Goal: Information Seeking & Learning: Check status

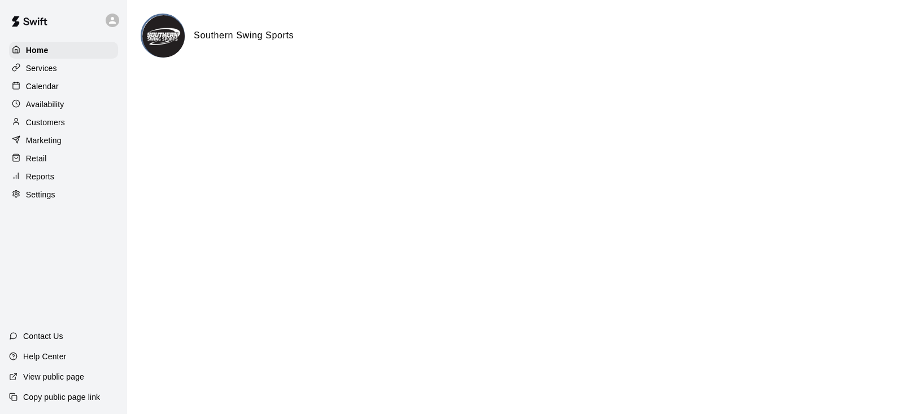
click at [49, 182] on p "Reports" at bounding box center [40, 176] width 28 height 11
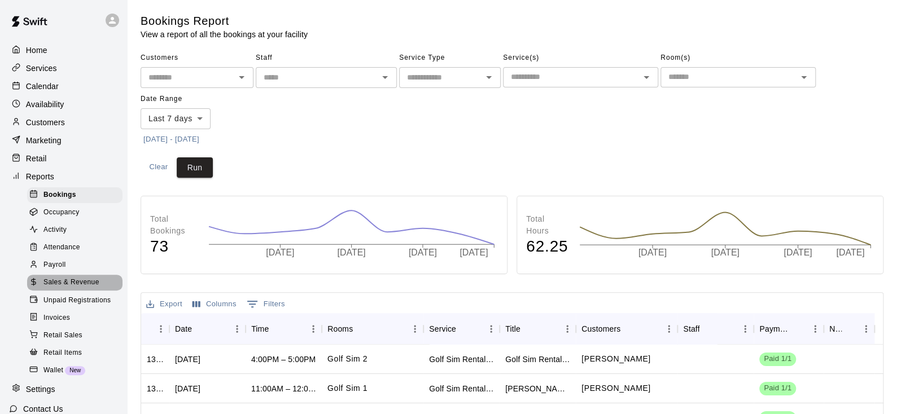
click at [74, 289] on span "Sales & Revenue" at bounding box center [71, 282] width 56 height 11
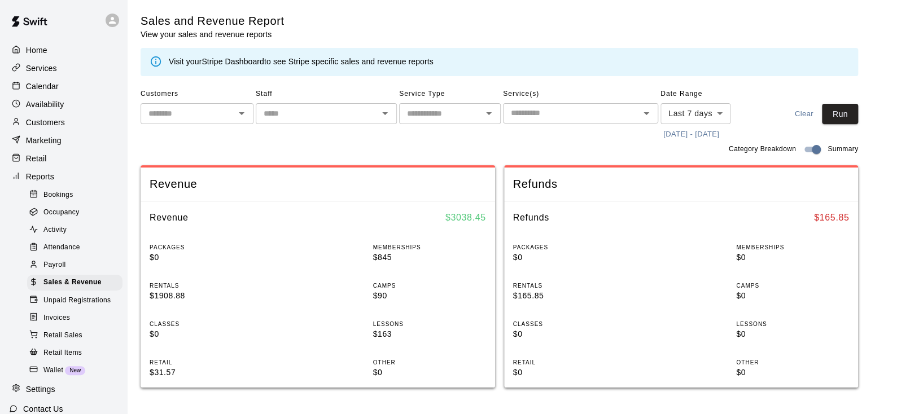
click at [684, 139] on button "[DATE] - [DATE]" at bounding box center [692, 135] width 62 height 18
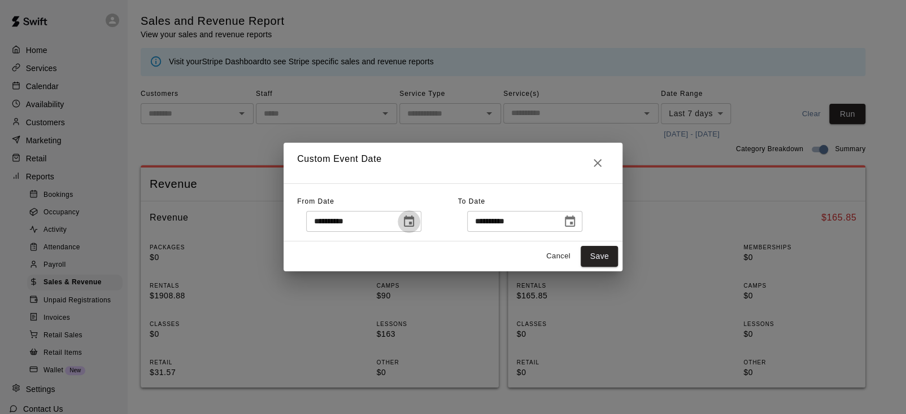
click at [414, 222] on icon "Choose date, selected date is Aug 12, 2025" at bounding box center [409, 221] width 10 height 11
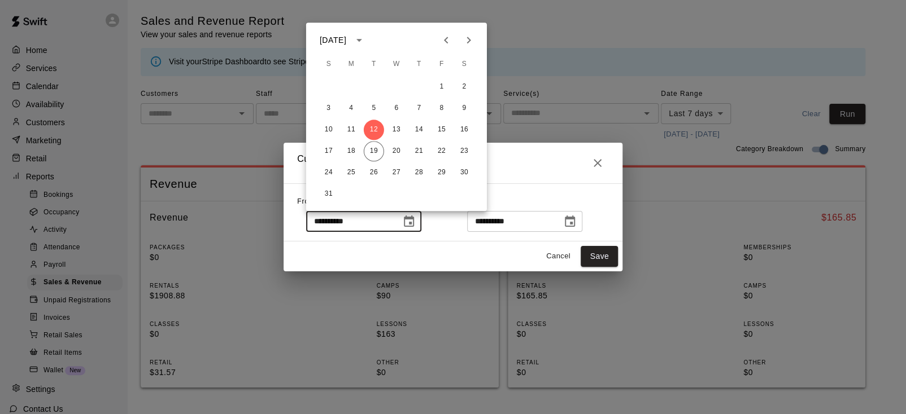
click at [445, 43] on icon "Previous month" at bounding box center [446, 40] width 14 height 14
click at [376, 89] on button "1" at bounding box center [374, 87] width 20 height 20
type input "**********"
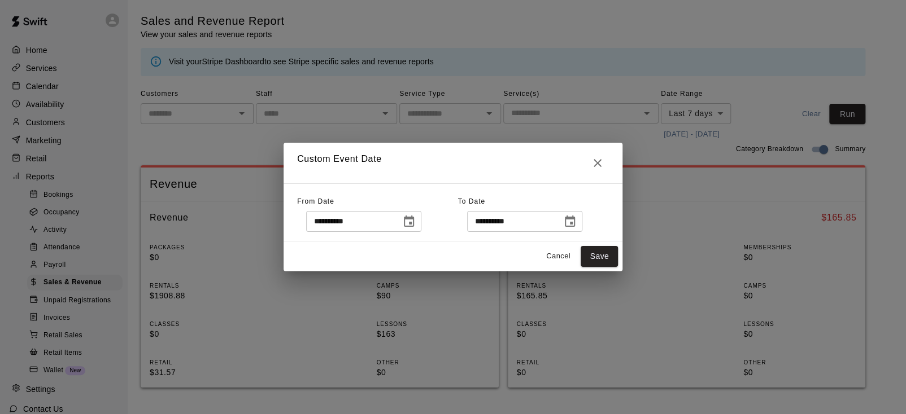
click at [575, 225] on icon "Choose date, selected date is Aug 19, 2025" at bounding box center [570, 221] width 10 height 11
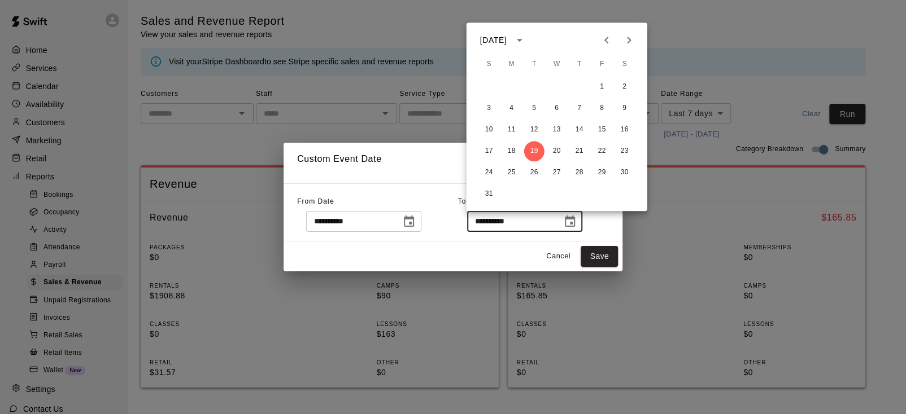
click at [608, 43] on icon "Previous month" at bounding box center [607, 40] width 14 height 14
click at [578, 171] on button "31" at bounding box center [579, 173] width 20 height 20
type input "**********"
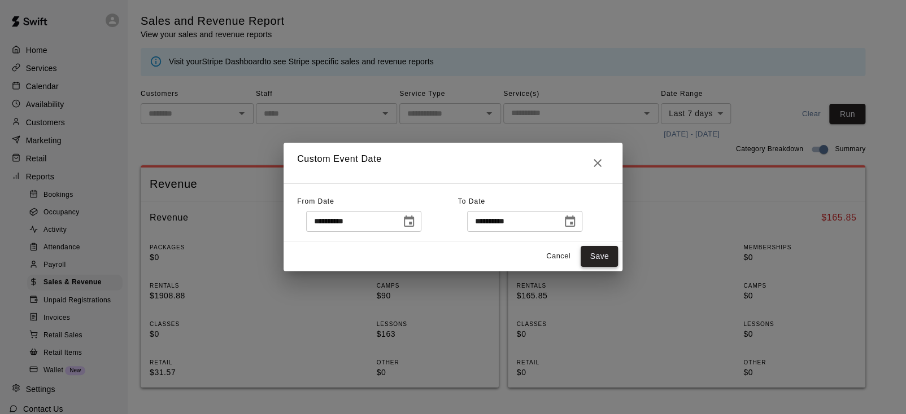
click at [606, 254] on button "Save" at bounding box center [598, 256] width 37 height 21
type input "******"
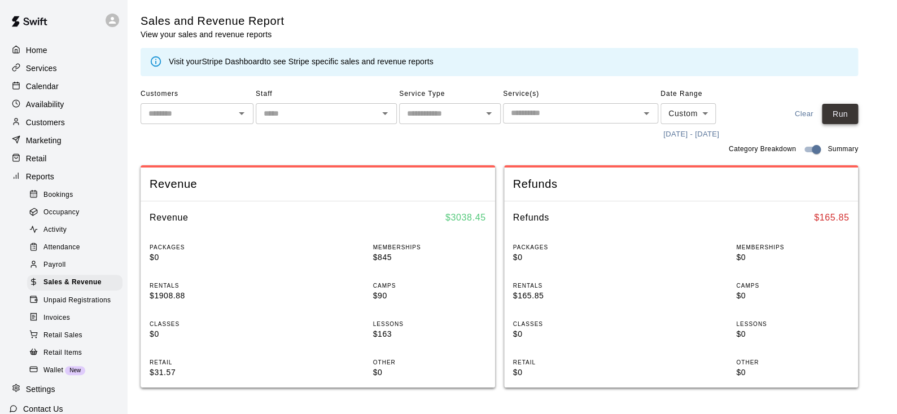
click at [840, 117] on button "Run" at bounding box center [840, 114] width 36 height 21
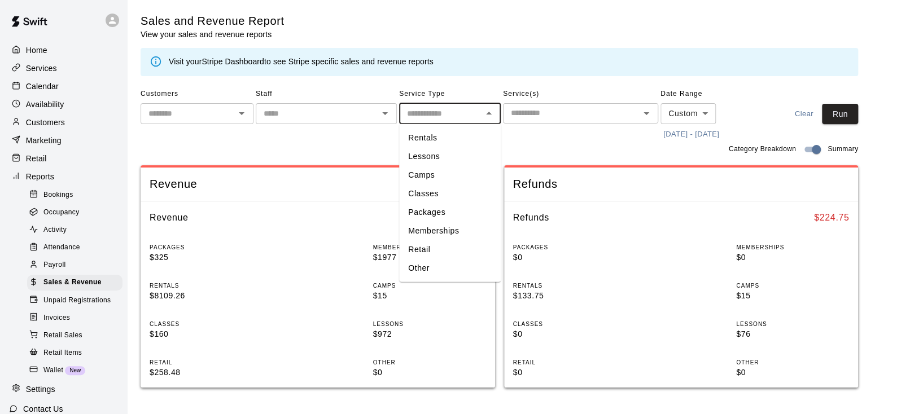
click at [448, 119] on input "text" at bounding box center [441, 114] width 76 height 14
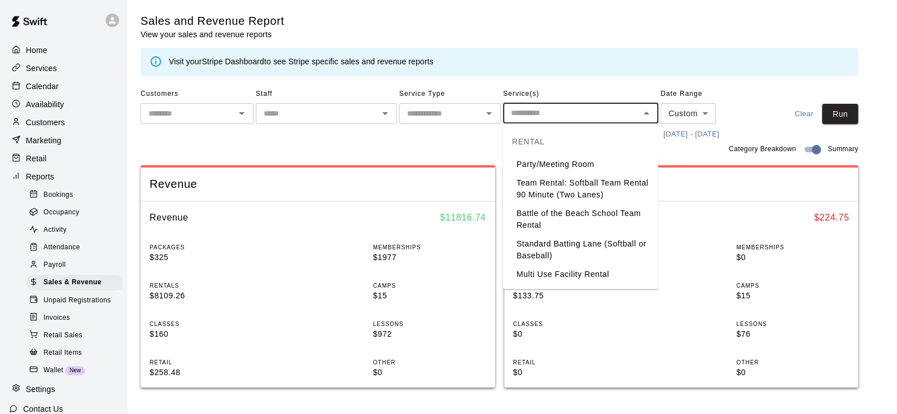
click at [579, 116] on input "text" at bounding box center [571, 113] width 130 height 14
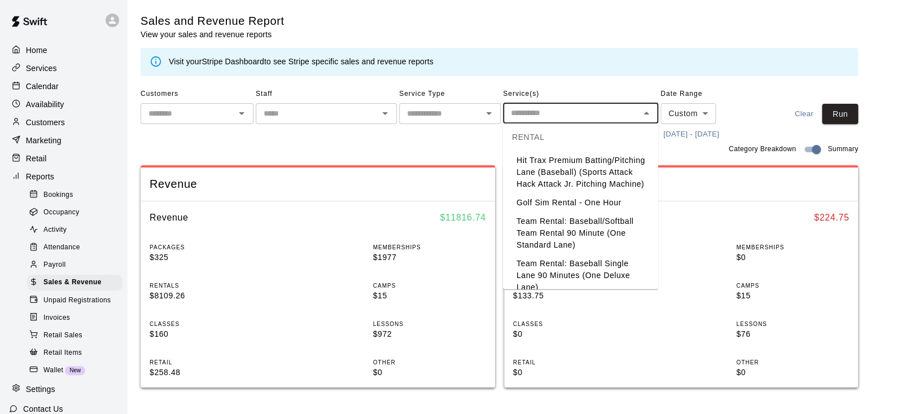
scroll to position [225, 0]
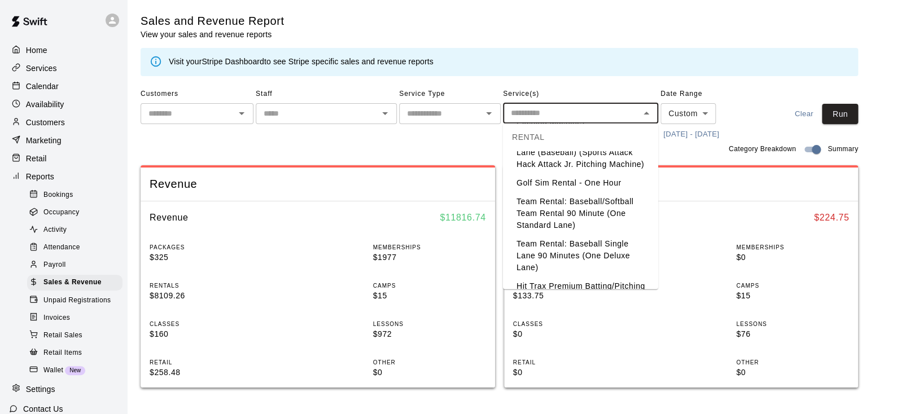
click at [597, 193] on li "Golf Sim Rental - One Hour" at bounding box center [580, 183] width 155 height 19
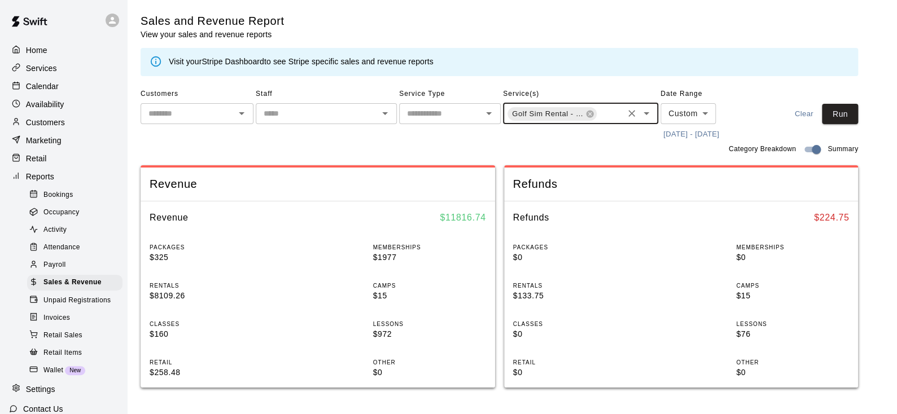
click at [602, 116] on input "text" at bounding box center [610, 115] width 24 height 14
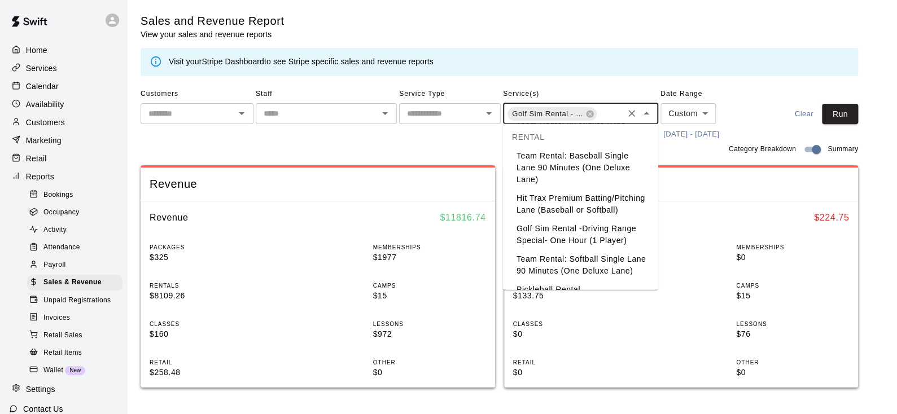
scroll to position [339, 0]
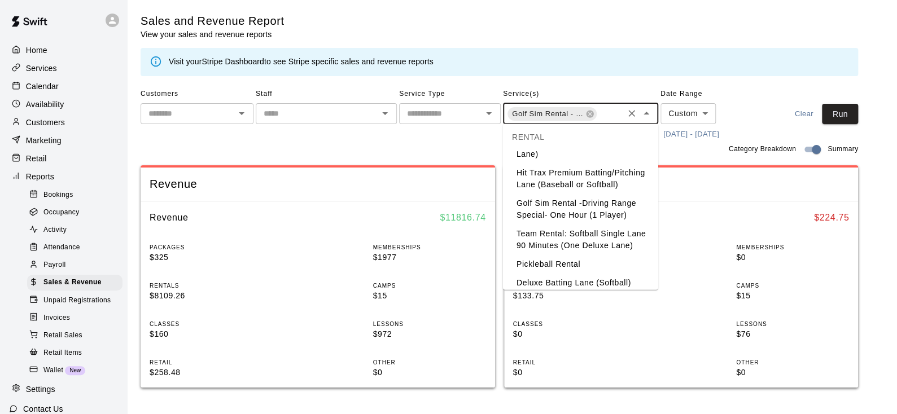
click at [562, 225] on li "Golf Sim Rental -Driving Range Special- One Hour (1 Player)" at bounding box center [580, 210] width 155 height 30
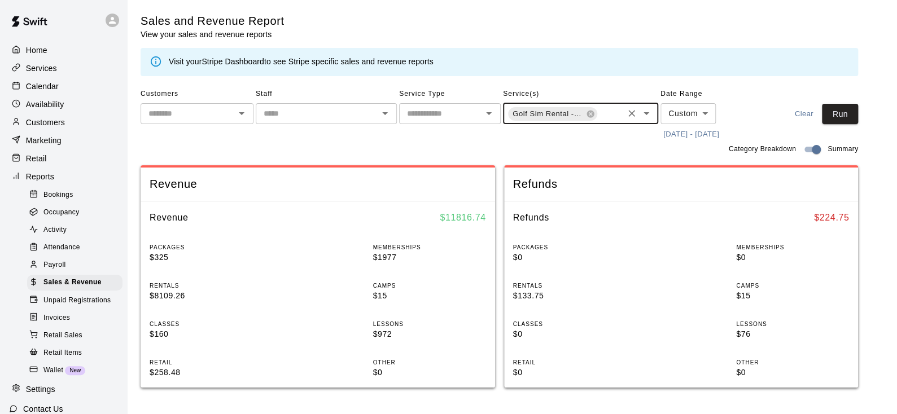
click at [611, 116] on input "text" at bounding box center [610, 115] width 24 height 14
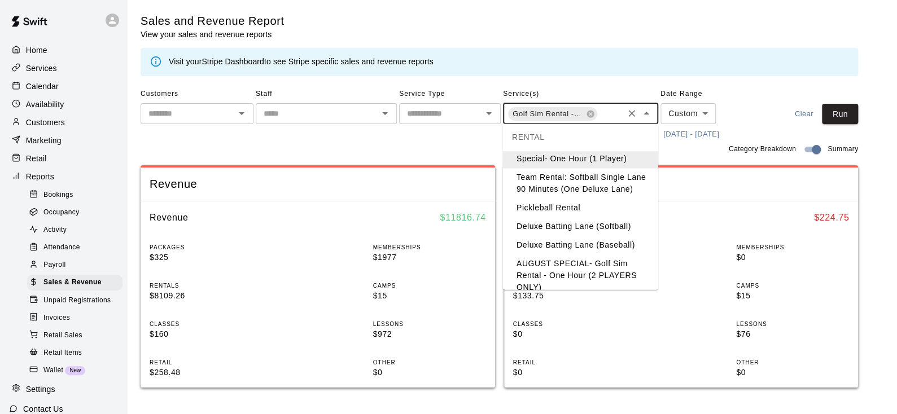
scroll to position [451, 0]
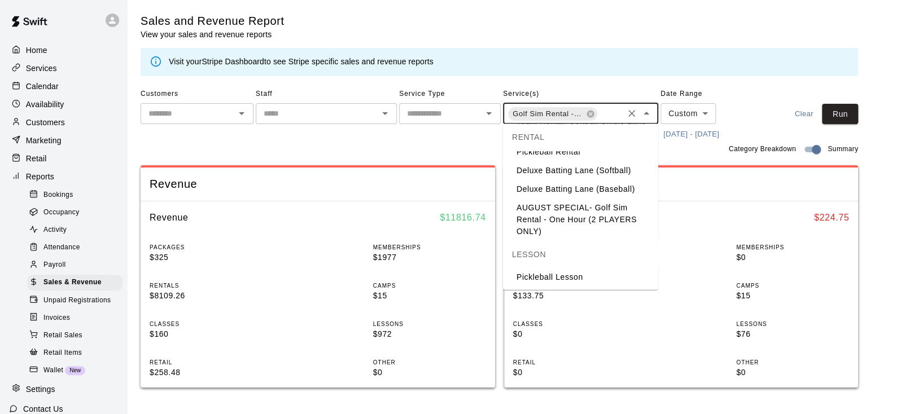
click at [570, 242] on li "AUGUST SPECIAL- Golf Sim Rental - One Hour (2 PLAYERS ONLY)" at bounding box center [580, 220] width 155 height 42
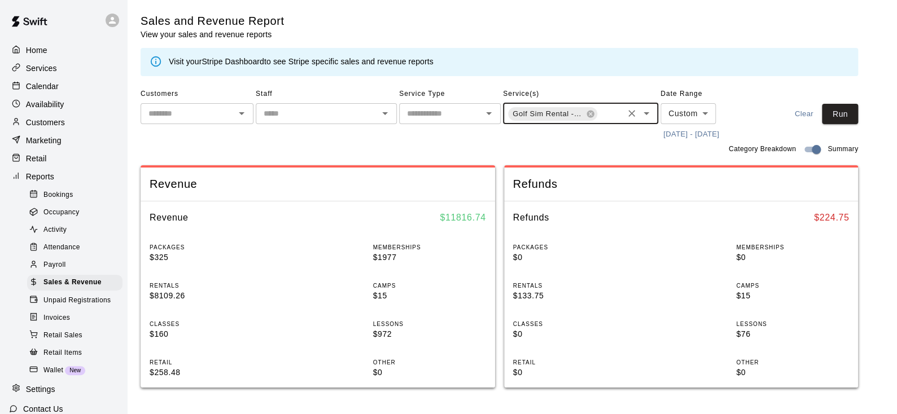
scroll to position [0, 182]
click at [843, 125] on div "Customers ​ Staff ​ Service Type ​ Service(s) Golf Sim Rental - One Hour Golf S…" at bounding box center [500, 114] width 718 height 58
click at [841, 113] on button "Run" at bounding box center [840, 114] width 36 height 21
click at [592, 116] on icon at bounding box center [590, 113] width 7 height 7
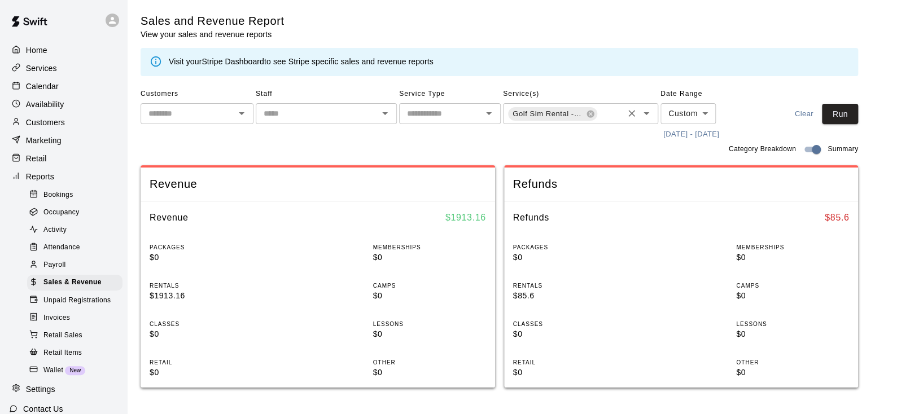
click at [592, 116] on icon at bounding box center [590, 113] width 7 height 7
click at [592, 116] on icon at bounding box center [589, 113] width 7 height 7
click at [647, 113] on icon "Open" at bounding box center [647, 113] width 6 height 3
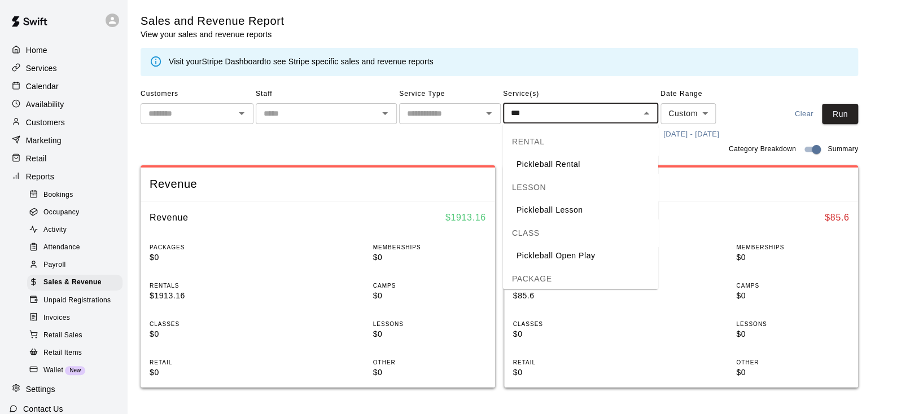
type input "****"
click at [586, 168] on li "Pickleball Rental" at bounding box center [580, 164] width 155 height 19
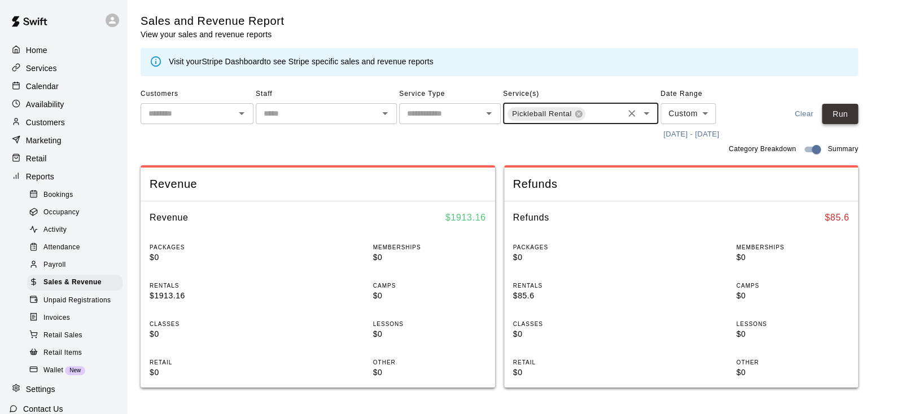
click at [858, 117] on button "Run" at bounding box center [840, 114] width 36 height 21
click at [579, 117] on icon at bounding box center [578, 113] width 7 height 7
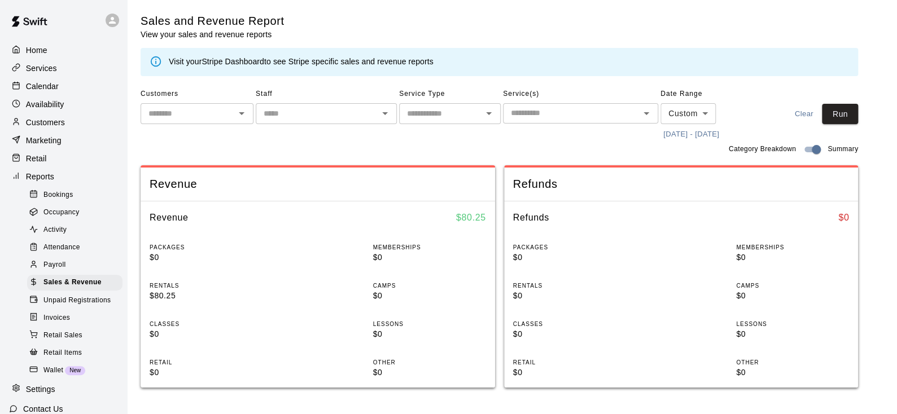
click at [602, 119] on input "text" at bounding box center [571, 113] width 130 height 14
click at [858, 114] on button "Run" at bounding box center [840, 114] width 36 height 21
click at [69, 219] on span "Occupancy" at bounding box center [61, 212] width 36 height 11
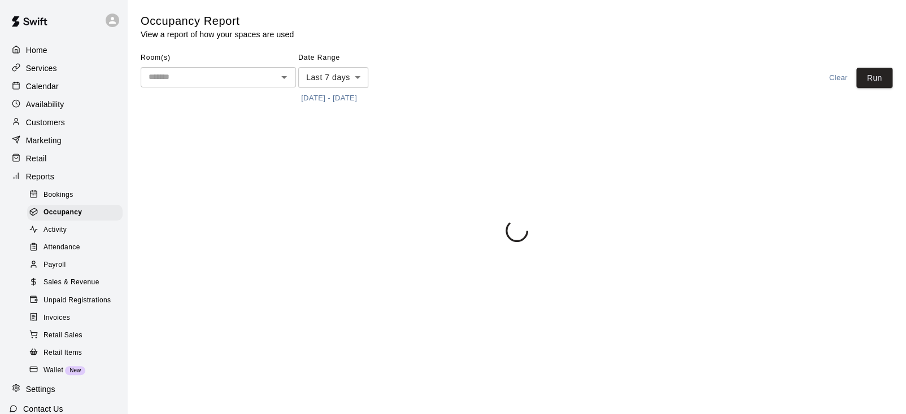
click at [363, 85] on body "Home Services Calendar Availability Customers Marketing Retail Reports Bookings…" at bounding box center [453, 123] width 906 height 247
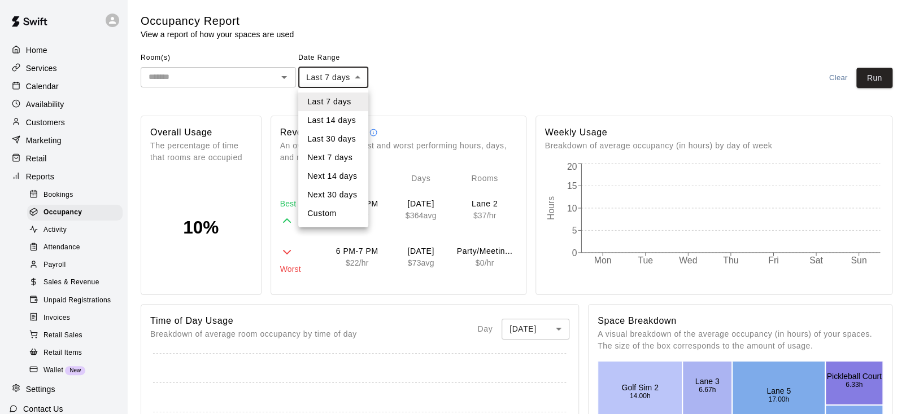
click at [333, 138] on li "Last 30 days" at bounding box center [333, 139] width 70 height 19
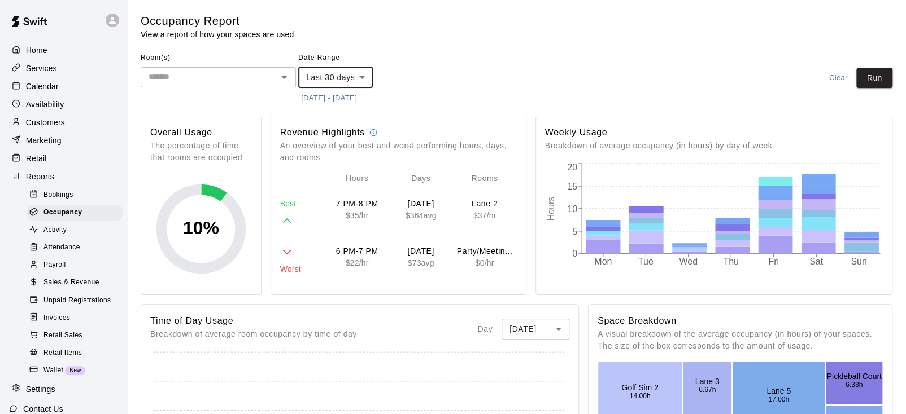
type input "*****"
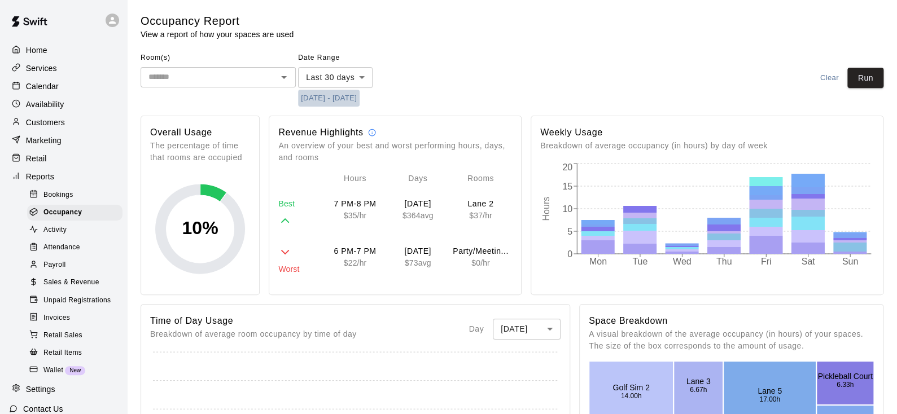
click at [324, 98] on button "[DATE] - [DATE]" at bounding box center [329, 99] width 62 height 18
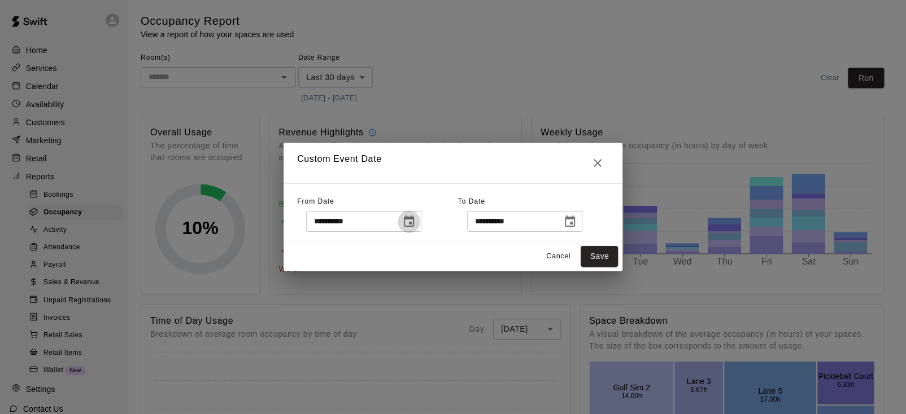
click at [416, 220] on icon "Choose date, selected date is Jul 20, 2025" at bounding box center [409, 222] width 14 height 14
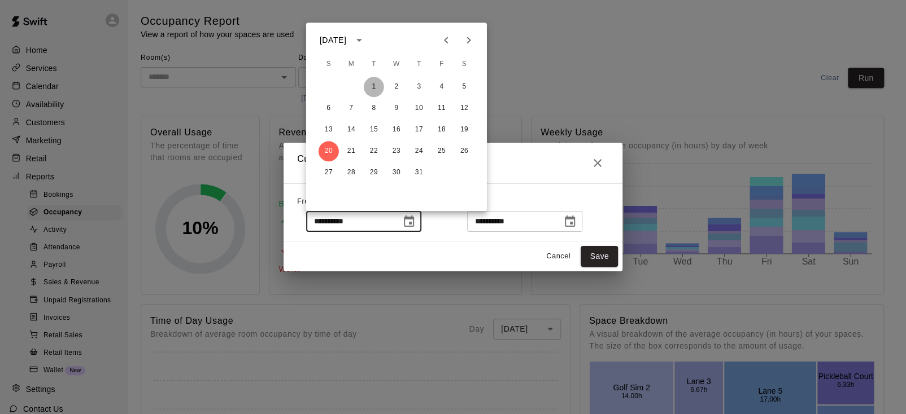
click at [377, 82] on button "1" at bounding box center [374, 87] width 20 height 20
type input "**********"
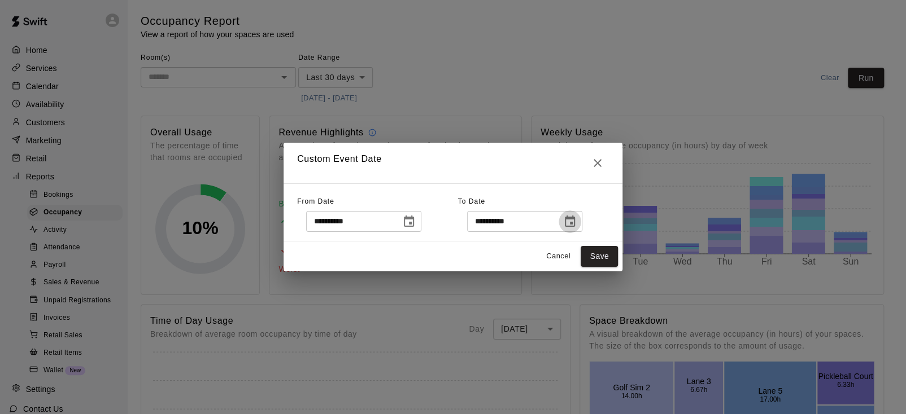
click at [575, 224] on icon "Choose date, selected date is Aug 19, 2025" at bounding box center [570, 221] width 10 height 11
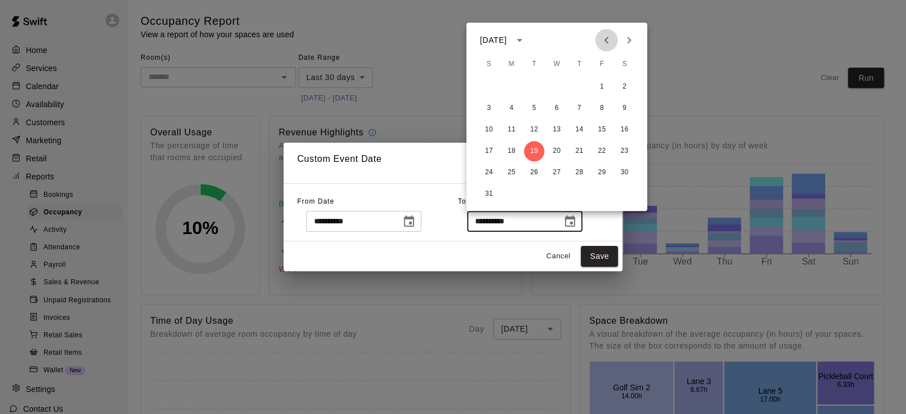
click at [602, 43] on icon "Previous month" at bounding box center [607, 40] width 14 height 14
click at [577, 175] on button "31" at bounding box center [579, 173] width 20 height 20
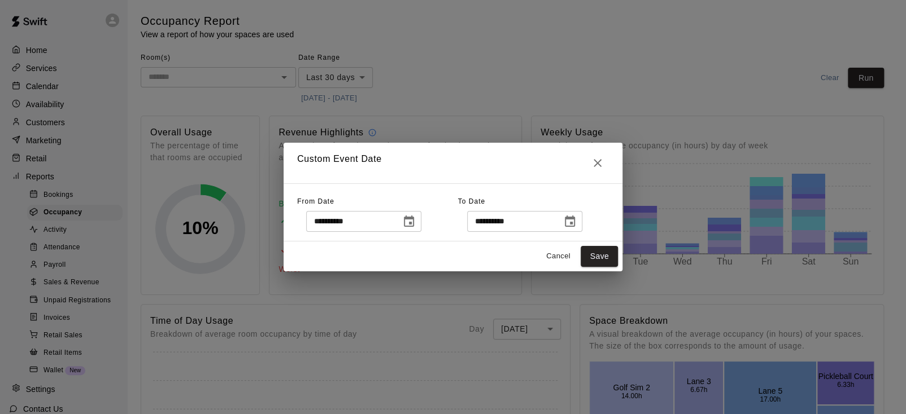
type input "**********"
click at [605, 260] on button "Save" at bounding box center [598, 256] width 37 height 21
type input "******"
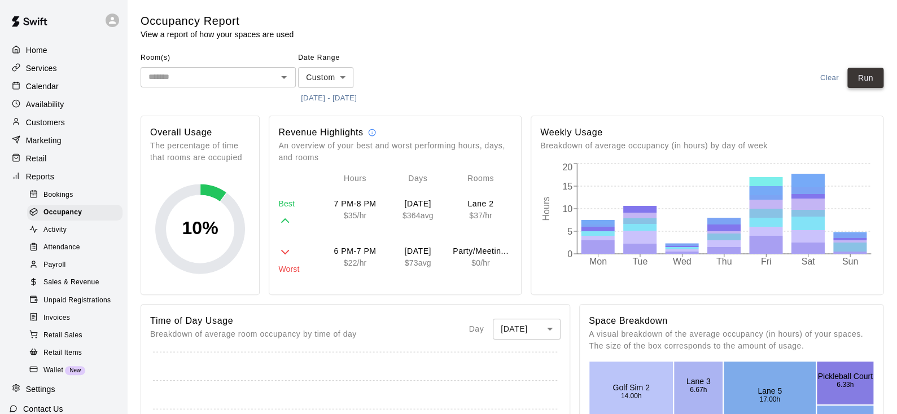
click at [876, 72] on button "Run" at bounding box center [866, 78] width 36 height 21
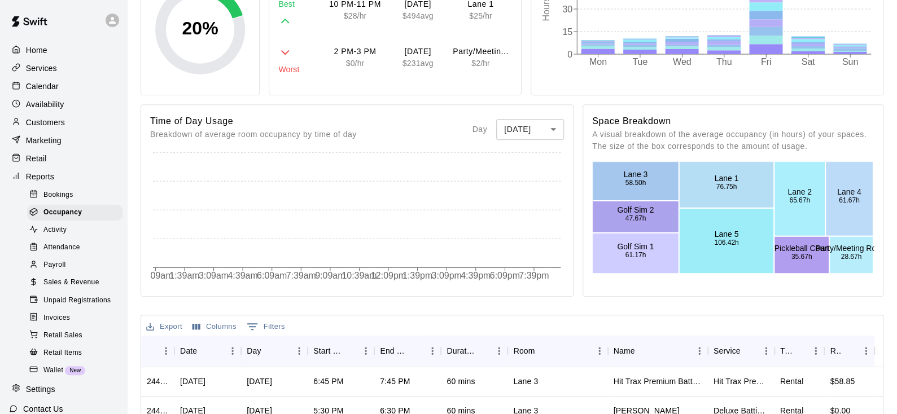
scroll to position [225, 0]
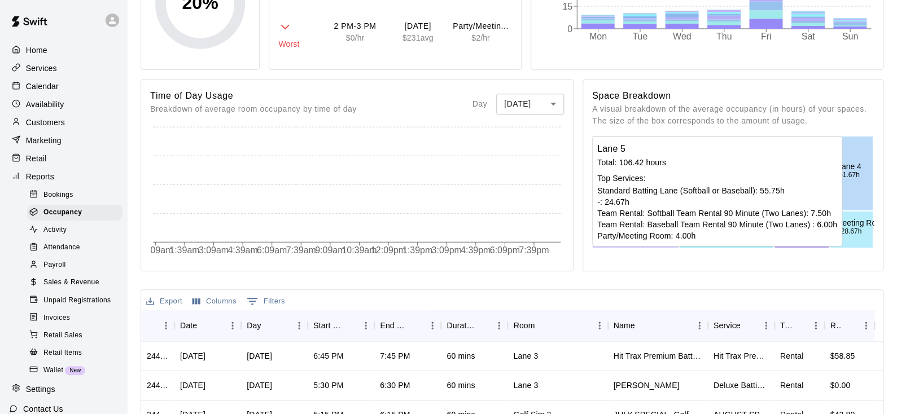
click at [717, 190] on rect at bounding box center [726, 216] width 95 height 66
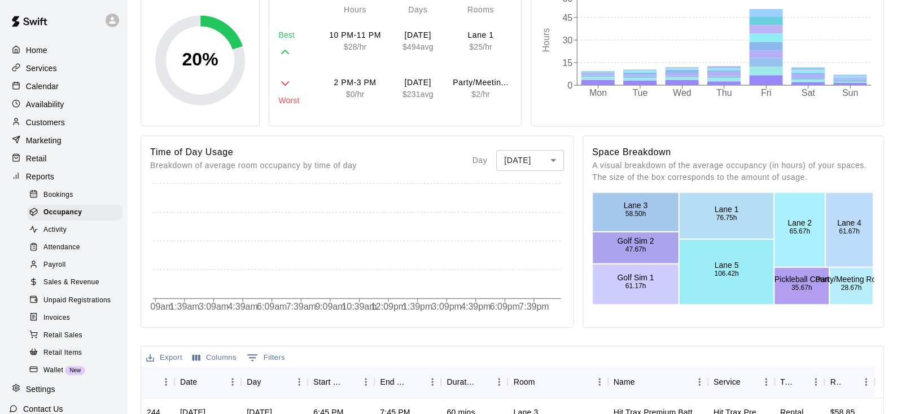
scroll to position [113, 0]
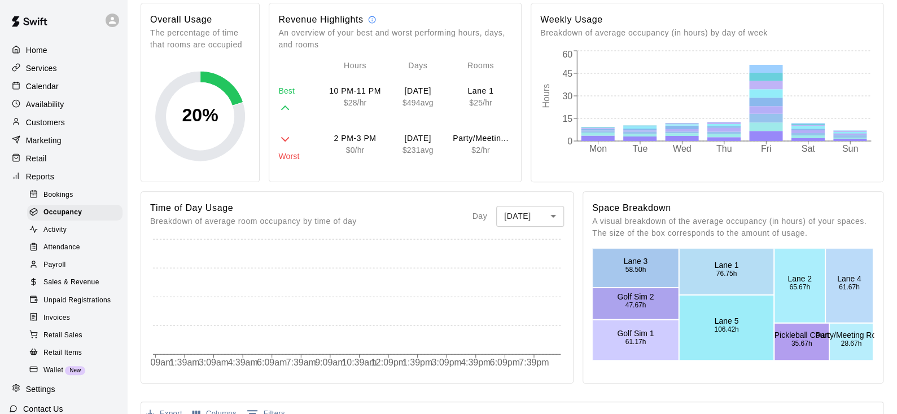
click at [48, 121] on p "Customers" at bounding box center [45, 122] width 39 height 11
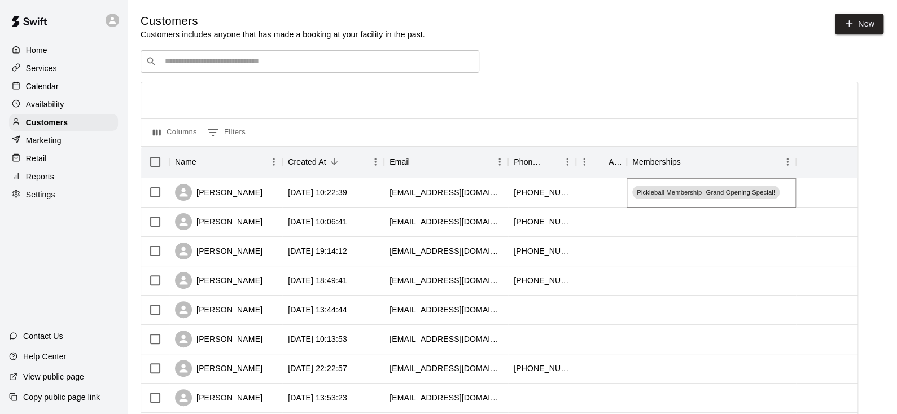
click at [713, 199] on div "Pickleball Membership- Grand Opening Special!" at bounding box center [705, 193] width 147 height 14
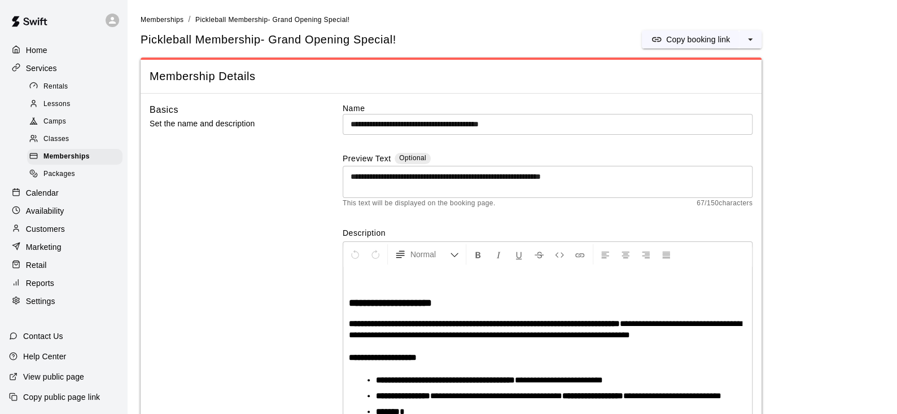
scroll to position [191, 0]
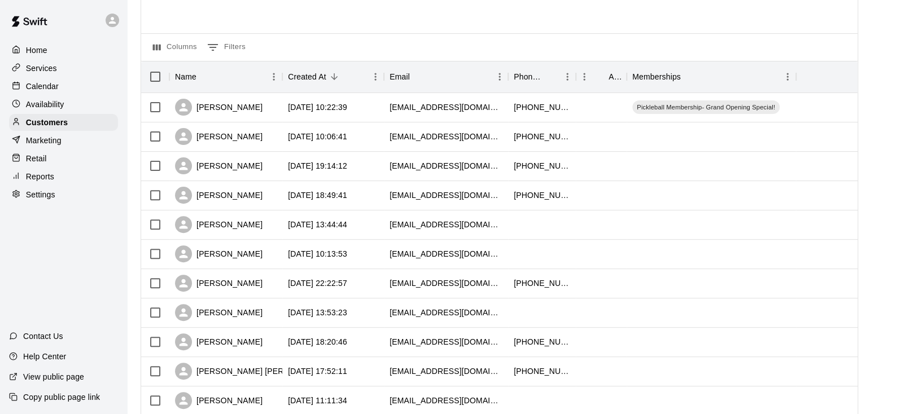
scroll to position [113, 0]
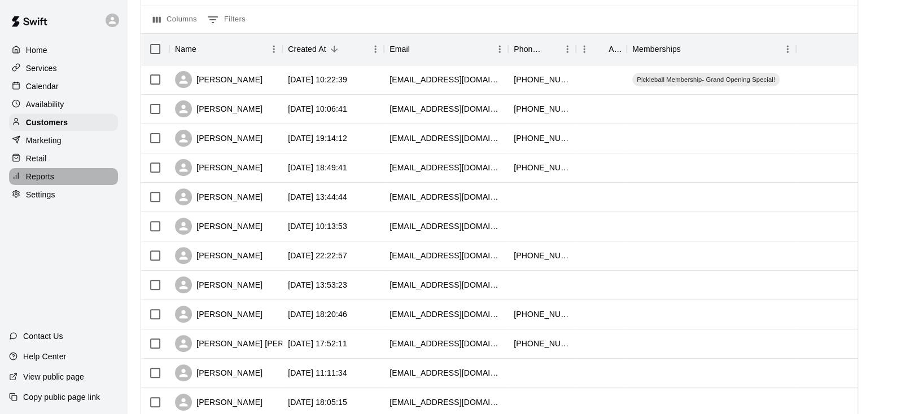
click at [46, 182] on p "Reports" at bounding box center [40, 176] width 28 height 11
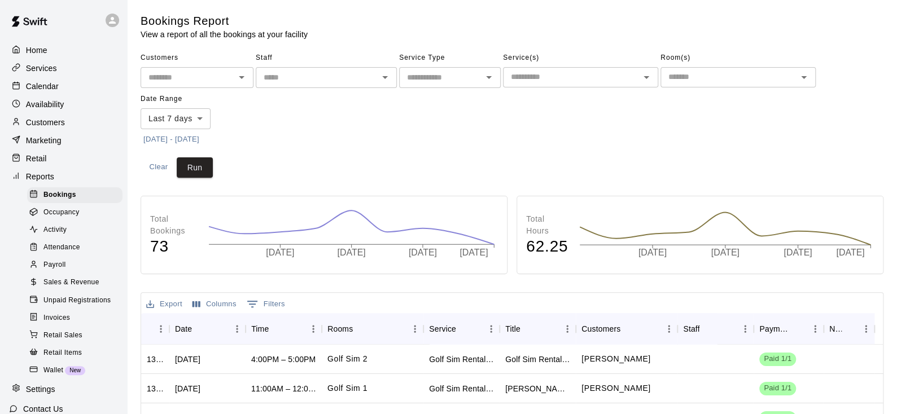
click at [56, 254] on span "Attendance" at bounding box center [61, 247] width 37 height 11
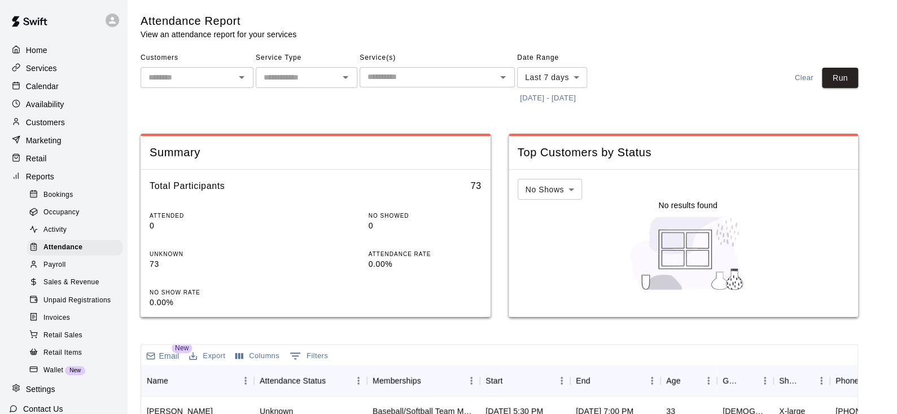
click at [63, 236] on span "Activity" at bounding box center [54, 230] width 23 height 11
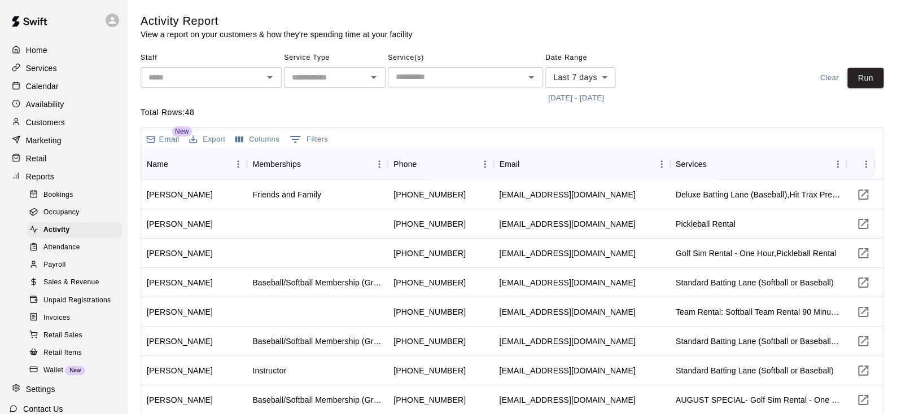
click at [67, 219] on span "Occupancy" at bounding box center [61, 212] width 36 height 11
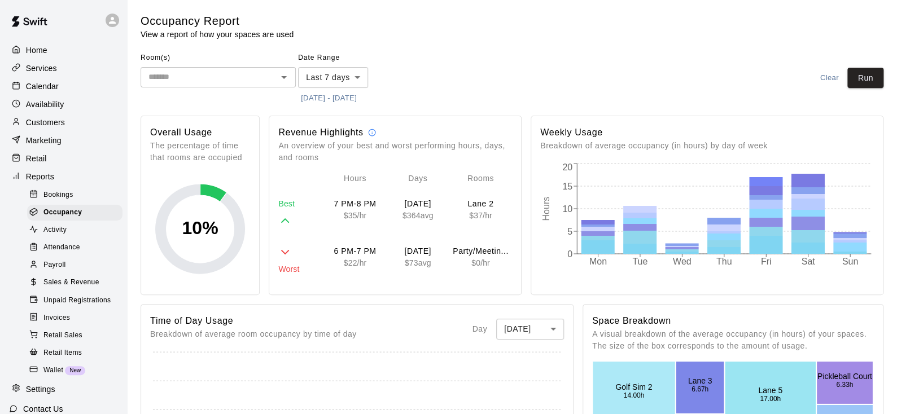
click at [355, 102] on button "[DATE] - [DATE]" at bounding box center [329, 99] width 62 height 18
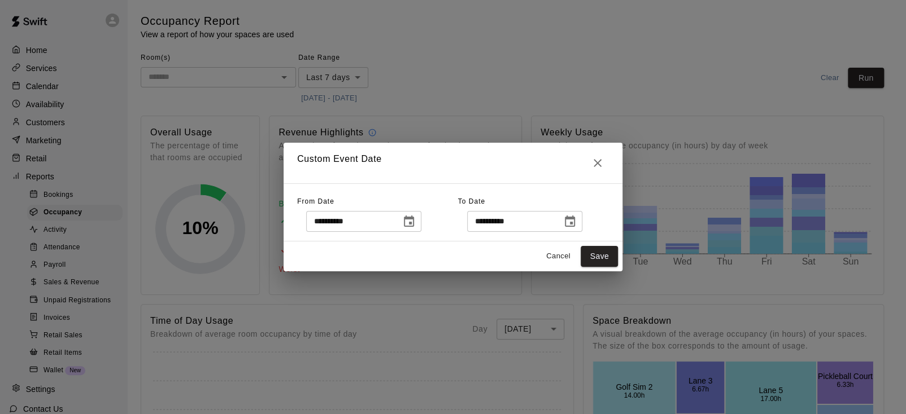
click at [414, 224] on icon "Choose date, selected date is Aug 12, 2025" at bounding box center [409, 221] width 10 height 11
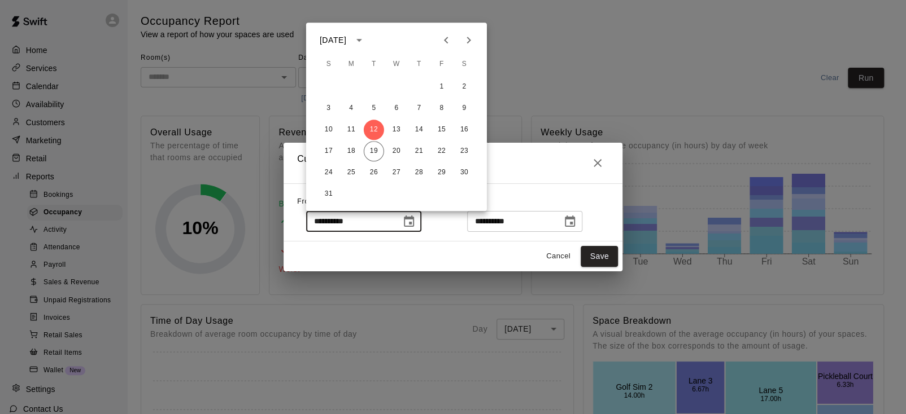
click at [444, 36] on icon "Previous month" at bounding box center [446, 40] width 14 height 14
click at [374, 87] on button "1" at bounding box center [374, 87] width 20 height 20
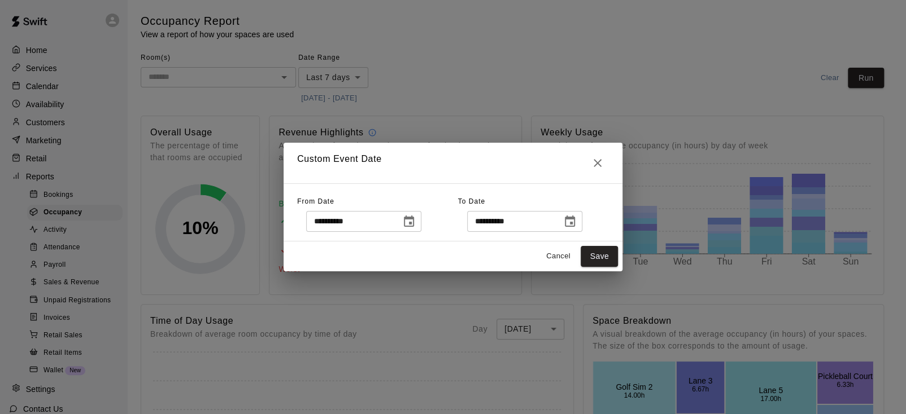
type input "**********"
click at [577, 221] on icon "Choose date, selected date is Aug 19, 2025" at bounding box center [570, 222] width 14 height 14
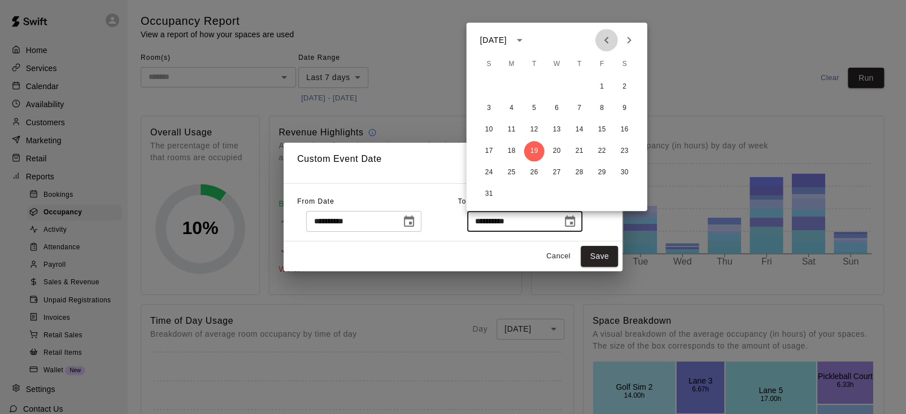
click at [612, 38] on icon "Previous month" at bounding box center [607, 40] width 14 height 14
click at [578, 176] on button "31" at bounding box center [579, 173] width 20 height 20
type input "**********"
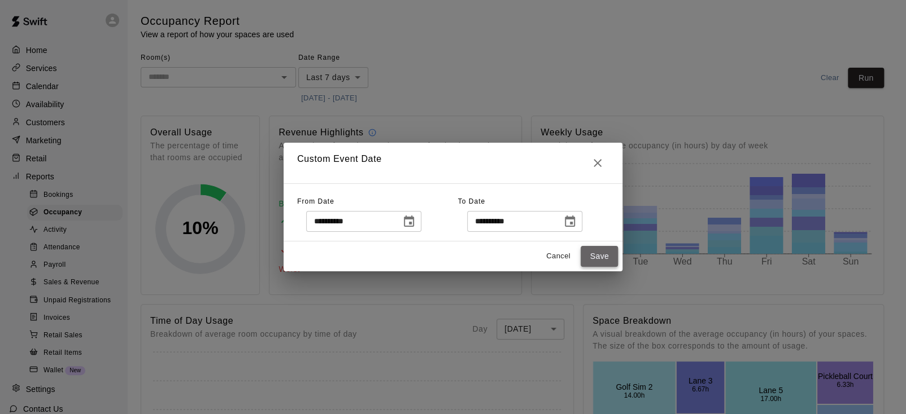
click at [586, 254] on button "Save" at bounding box center [598, 256] width 37 height 21
type input "******"
